Goal: Task Accomplishment & Management: Complete application form

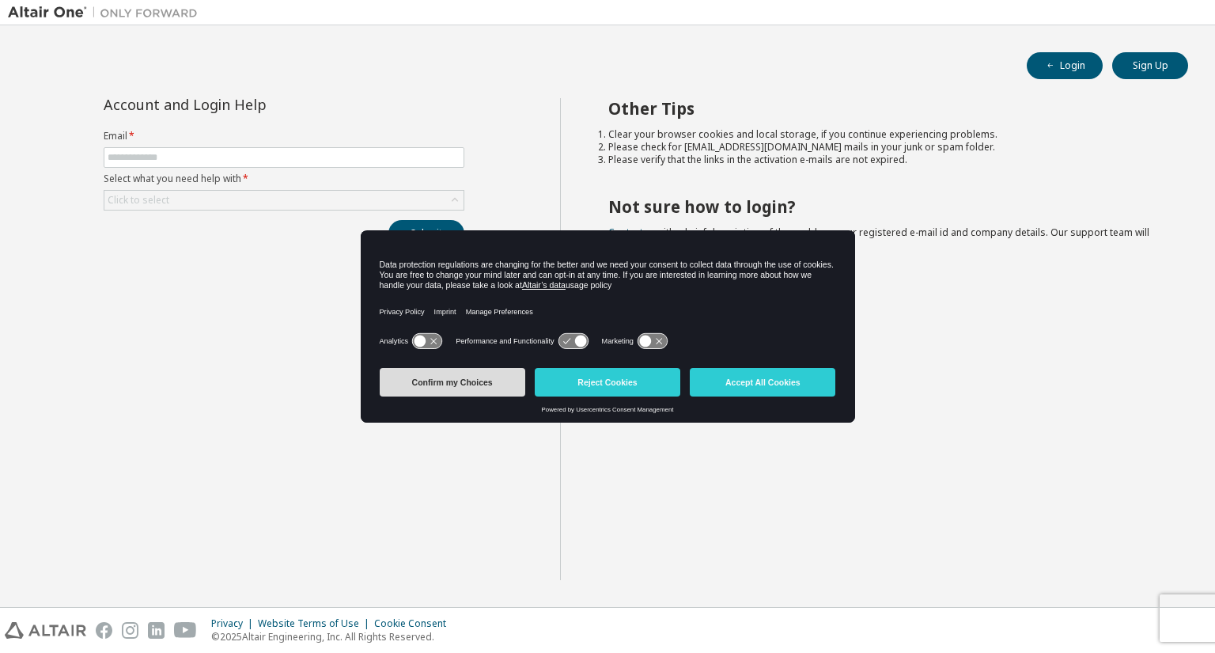
click at [441, 374] on button "Confirm my Choices" at bounding box center [453, 382] width 146 height 28
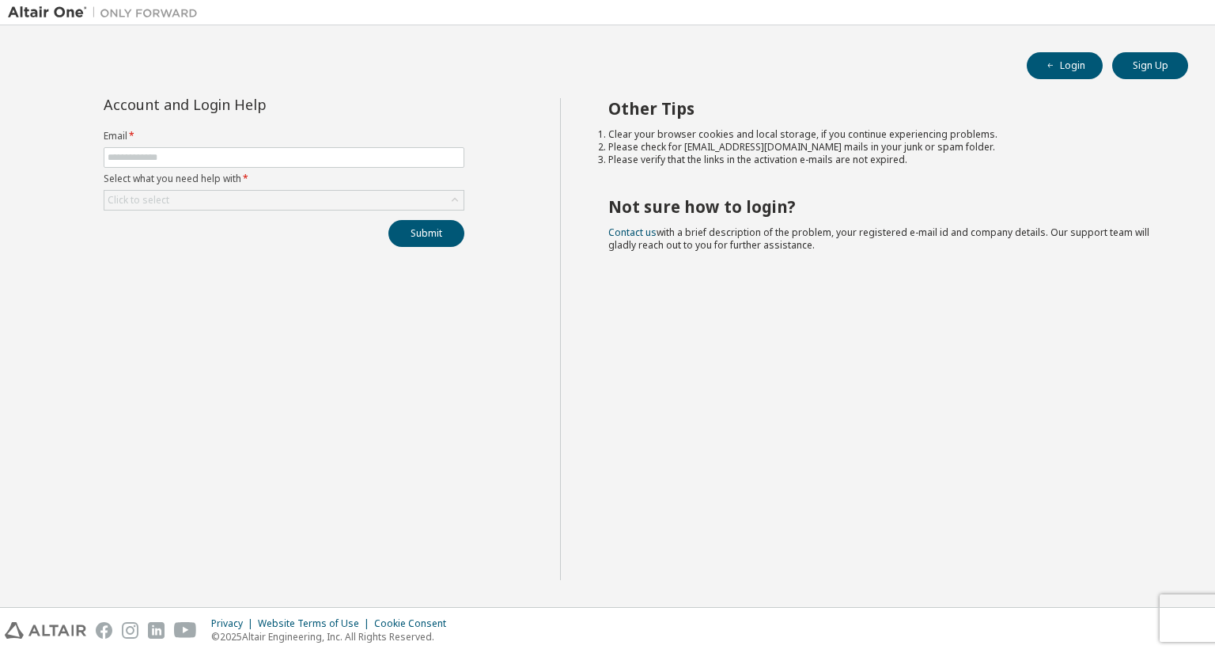
click at [417, 366] on div "Account and Login Help Email * Select what you need help with * Click to select…" at bounding box center [284, 339] width 552 height 482
drag, startPoint x: 211, startPoint y: 150, endPoint x: 207, endPoint y: 160, distance: 10.3
click at [209, 159] on input "text" at bounding box center [284, 157] width 353 height 13
click at [208, 160] on input "text" at bounding box center [284, 157] width 353 height 13
type input "**********"
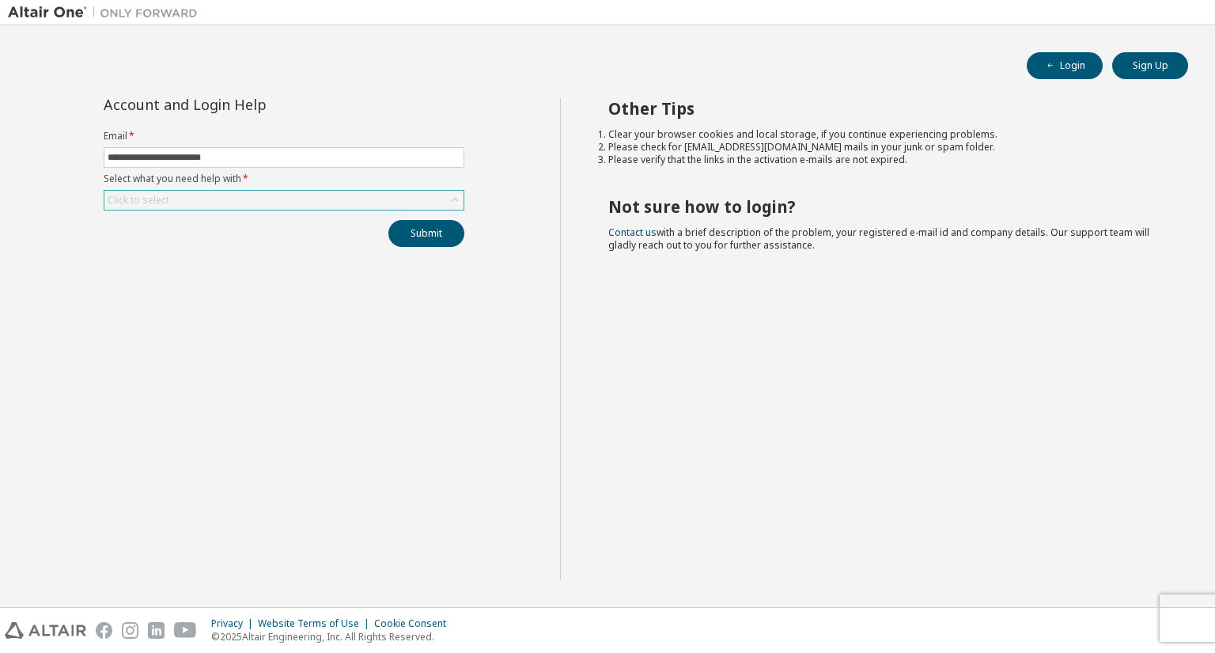
drag, startPoint x: 270, startPoint y: 224, endPoint x: 291, endPoint y: 194, distance: 36.4
click at [278, 206] on div "**********" at bounding box center [284, 172] width 380 height 149
click at [291, 194] on div "Click to select" at bounding box center [283, 200] width 359 height 19
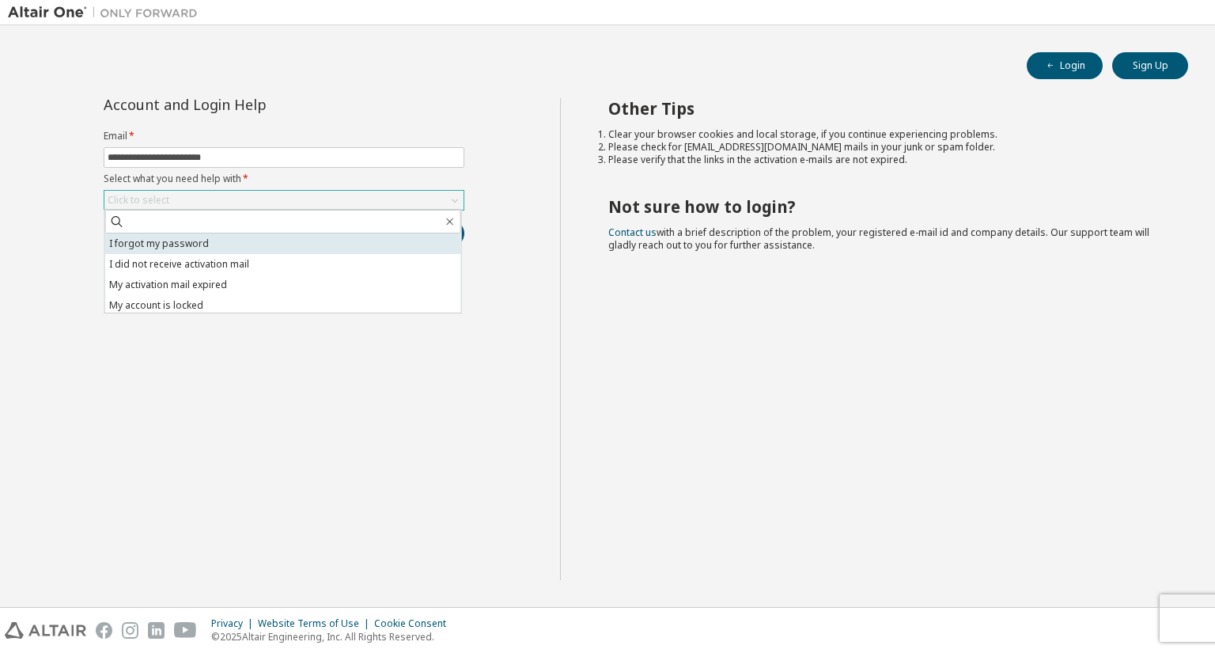
click at [210, 246] on li "I forgot my password" at bounding box center [283, 243] width 356 height 21
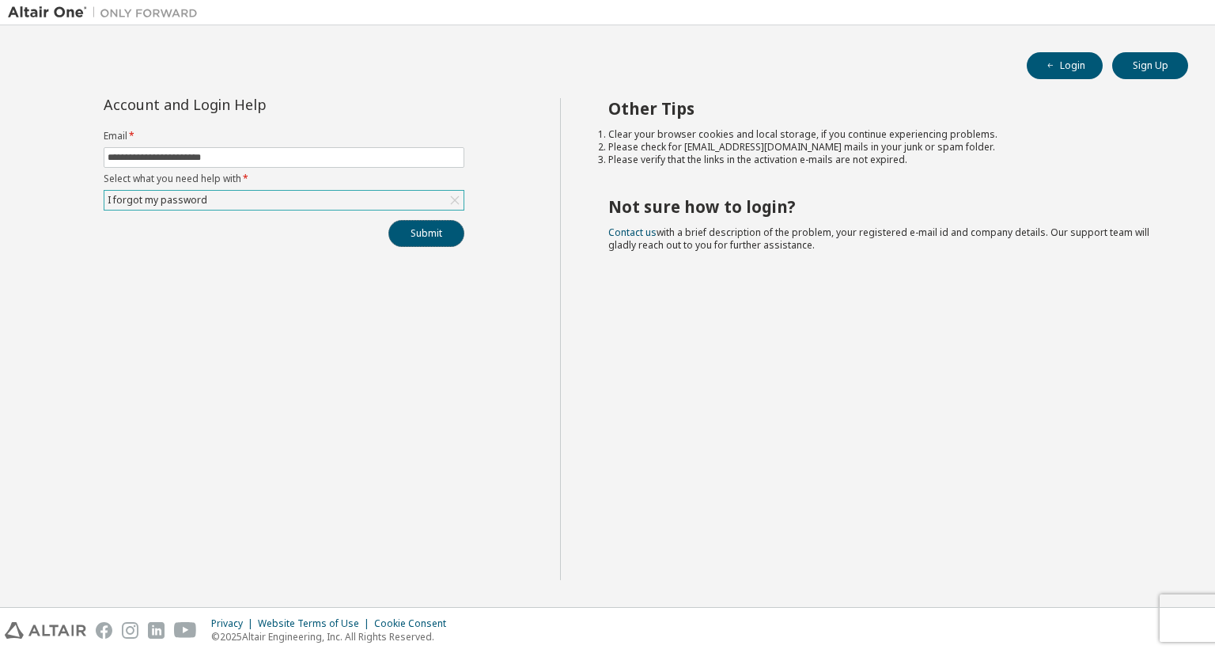
click at [426, 239] on button "Submit" at bounding box center [426, 233] width 76 height 27
